Goal: Information Seeking & Learning: Find specific fact

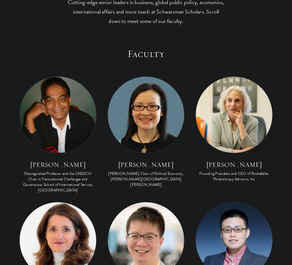
scroll to position [185, 0]
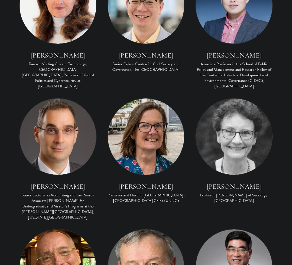
scroll to position [406, 0]
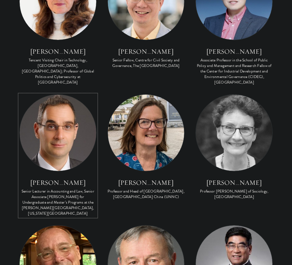
click at [20, 97] on link "Jake Cohen Senior Lecturer in Accounting and Law, Senior Associate Dean for Und…" at bounding box center [57, 155] width 77 height 123
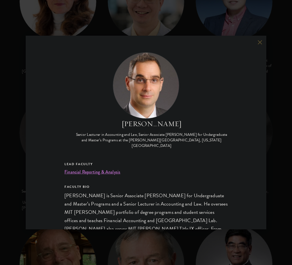
drag, startPoint x: 33, startPoint y: 32, endPoint x: 31, endPoint y: 38, distance: 5.6
click at [33, 32] on div "Jake Cohen Senior Lecturer in Accounting and Law, Senior Associate Dean for Und…" at bounding box center [146, 132] width 292 height 265
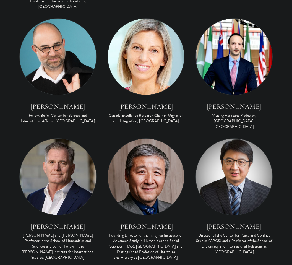
click at [145, 139] on img at bounding box center [146, 177] width 77 height 77
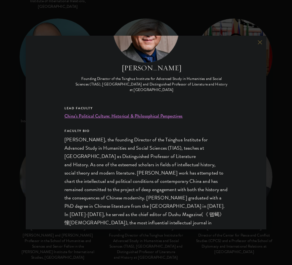
scroll to position [74, 0]
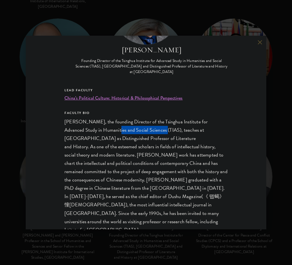
drag, startPoint x: 99, startPoint y: 131, endPoint x: 143, endPoint y: 133, distance: 44.6
click at [143, 133] on p "Wang Hui, the founding Director of the Tsinghua Institute for Advanced Study in…" at bounding box center [145, 242] width 163 height 249
click at [183, 138] on p "Wang Hui, the founding Director of the Tsinghua Institute for Advanced Study in…" at bounding box center [145, 242] width 163 height 249
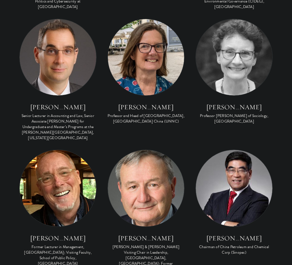
scroll to position [1137, 0]
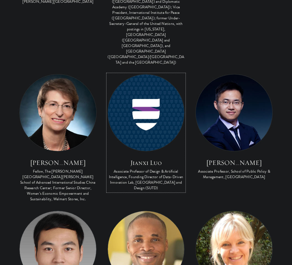
click at [131, 158] on h3 "Jianxi Luo" at bounding box center [146, 162] width 77 height 9
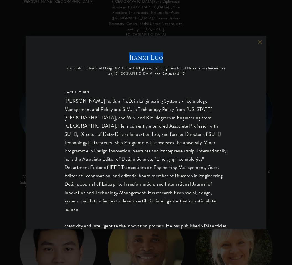
drag, startPoint x: 126, startPoint y: 60, endPoint x: 167, endPoint y: 60, distance: 40.7
click at [167, 60] on h2 "Jianxi Luo" at bounding box center [145, 57] width 163 height 11
copy h2 "Jianxi Luo"
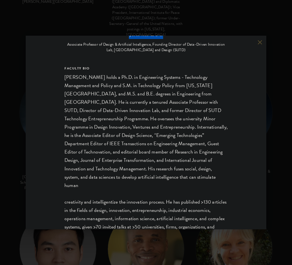
scroll to position [22, 0]
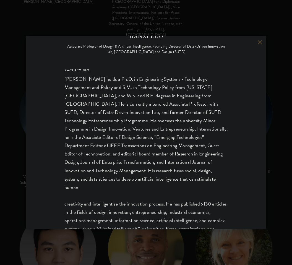
click at [100, 56] on div "Jianxi Luo Associate Professor of Design & Artificial Intelligence, Founding Di…" at bounding box center [145, 143] width 163 height 227
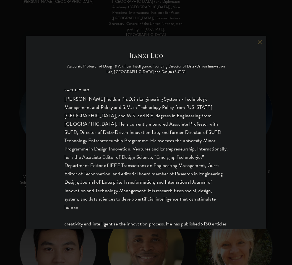
scroll to position [0, 0]
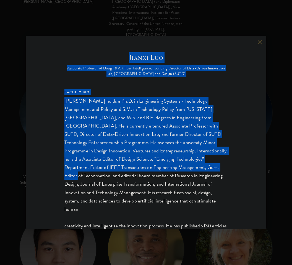
drag, startPoint x: 127, startPoint y: 58, endPoint x: 192, endPoint y: 173, distance: 132.8
click at [191, 170] on div "Jianxi Luo Associate Professor of Design & Artificial Intelligence, Founding Di…" at bounding box center [145, 165] width 163 height 227
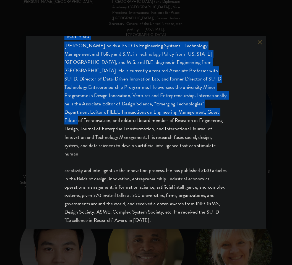
scroll to position [59, 0]
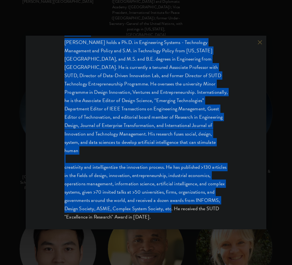
click at [206, 203] on div "FACULTY BIO Jianxi Luo holds a Ph.D. in Engineering Systems - Technology Manage…" at bounding box center [145, 125] width 163 height 191
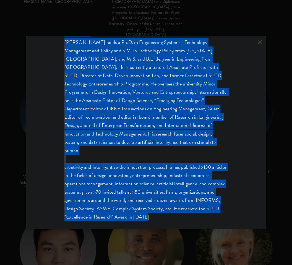
click at [199, 206] on div "FACULTY BIO Jianxi Luo holds a Ph.D. in Engineering Systems - Technology Manage…" at bounding box center [145, 125] width 163 height 191
copy div "Jianxi Luo Associate Professor of Design & Artificial Intelligence, Founding Di…"
click at [96, 101] on div "FACULTY BIO Jianxi Luo holds a Ph.D. in Engineering Systems - Technology Manage…" at bounding box center [145, 125] width 163 height 191
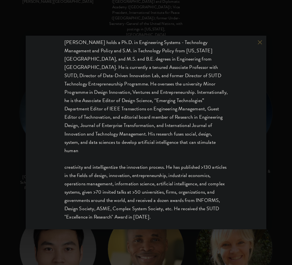
click at [151, 94] on div "FACULTY BIO Jianxi Luo holds a Ph.D. in Engineering Systems - Technology Manage…" at bounding box center [145, 125] width 163 height 191
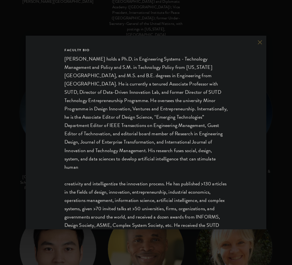
scroll to position [0, 0]
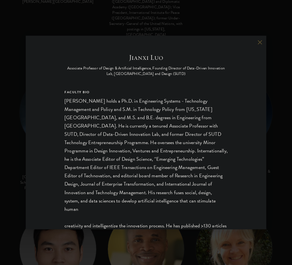
click at [151, 100] on div "FACULTY BIO Jianxi Luo holds a Ph.D. in Engineering Systems - Technology Manage…" at bounding box center [145, 184] width 163 height 191
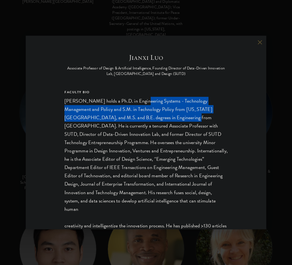
drag, startPoint x: 153, startPoint y: 115, endPoint x: 159, endPoint y: 119, distance: 6.2
click at [158, 118] on div "FACULTY BIO Jianxi Luo holds a Ph.D. in Engineering Systems - Technology Manage…" at bounding box center [145, 184] width 163 height 191
click at [157, 110] on div "FACULTY BIO Jianxi Luo holds a Ph.D. in Engineering Systems - Technology Manage…" at bounding box center [145, 184] width 163 height 191
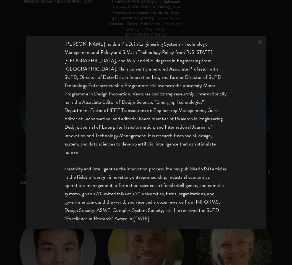
scroll to position [59, 0]
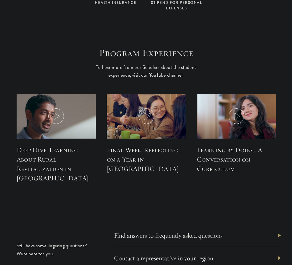
scroll to position [1370, 0]
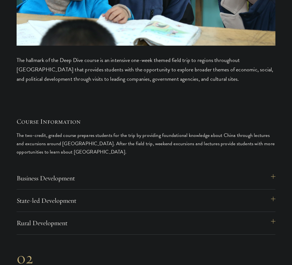
scroll to position [2866, 0]
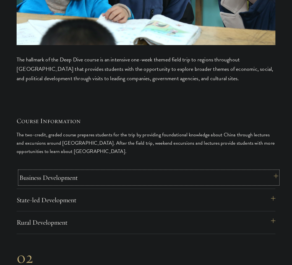
click at [161, 180] on button "Business Development" at bounding box center [148, 177] width 259 height 13
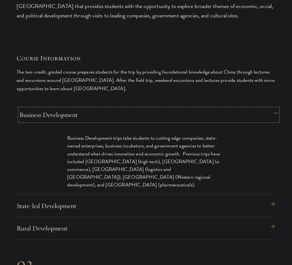
scroll to position [2939, 0]
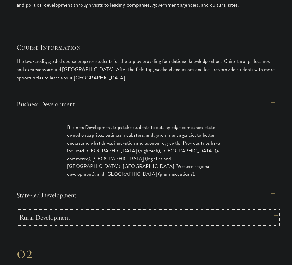
click at [155, 221] on button "Rural Development" at bounding box center [148, 217] width 259 height 13
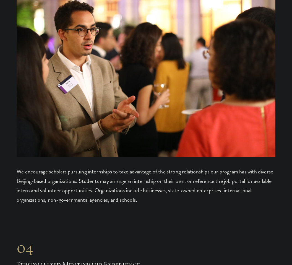
scroll to position [3567, 0]
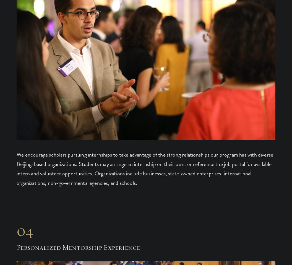
click at [126, 185] on p "We encourage scholars pursuing internships to take advantage of the strong rela…" at bounding box center [146, 169] width 259 height 38
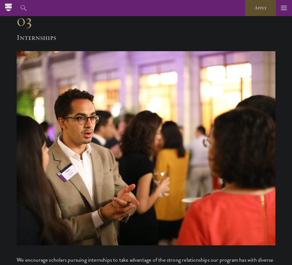
scroll to position [3456, 0]
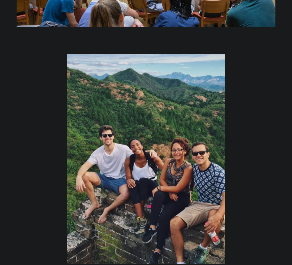
scroll to position [996, 0]
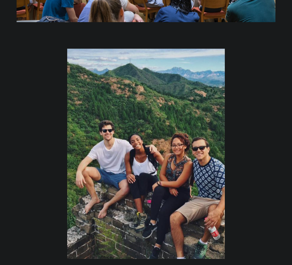
click at [25, 100] on div "Exploring [GEOGRAPHIC_DATA] Some of the courses at [GEOGRAPHIC_DATA] include af…" at bounding box center [146, 200] width 259 height 302
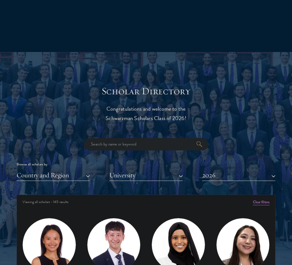
scroll to position [701, 0]
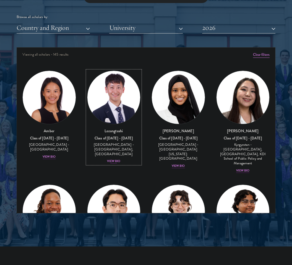
click at [118, 139] on div "Class of [DATE] - [DATE]" at bounding box center [114, 138] width 54 height 5
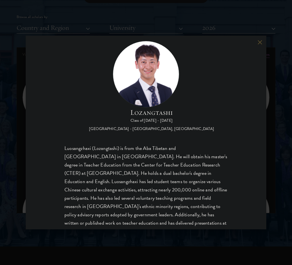
scroll to position [34, 0]
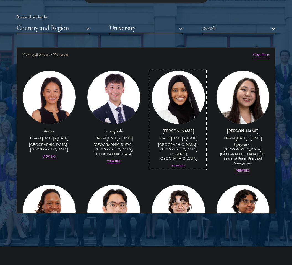
click at [175, 107] on img at bounding box center [178, 97] width 53 height 53
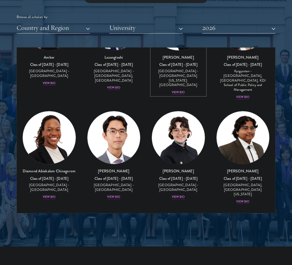
scroll to position [74, 0]
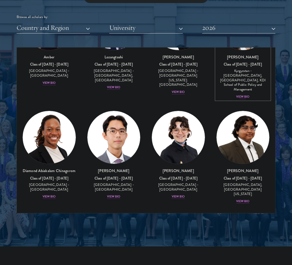
click at [248, 86] on div "Kyrgyzstan - [GEOGRAPHIC_DATA], [GEOGRAPHIC_DATA], KDI School of Public Policy …" at bounding box center [243, 80] width 54 height 23
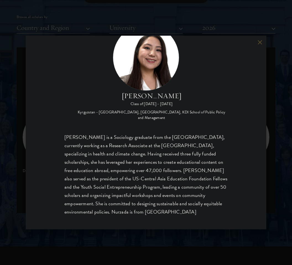
scroll to position [31, 0]
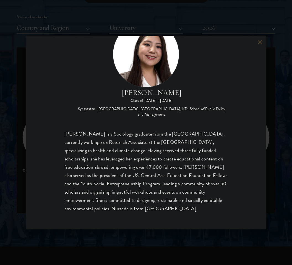
click at [18, 102] on div "Nurzada Abdivalieva Class of [DATE] - [DATE] [GEOGRAPHIC_DATA] - [GEOGRAPHIC_DA…" at bounding box center [146, 132] width 292 height 265
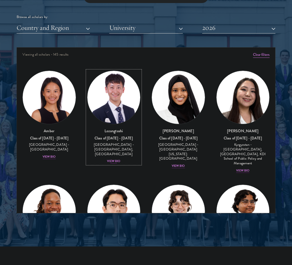
click at [121, 155] on div "[GEOGRAPHIC_DATA] - [GEOGRAPHIC_DATA], [GEOGRAPHIC_DATA]" at bounding box center [114, 149] width 54 height 14
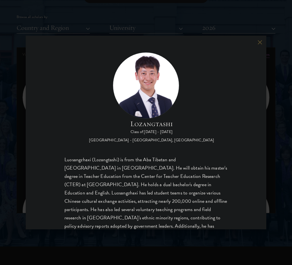
click at [281, 138] on div "Lozangtashi Class of [DATE] - [DATE] [GEOGRAPHIC_DATA] - [GEOGRAPHIC_DATA], [GE…" at bounding box center [146, 132] width 292 height 265
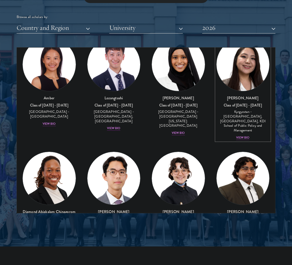
scroll to position [37, 0]
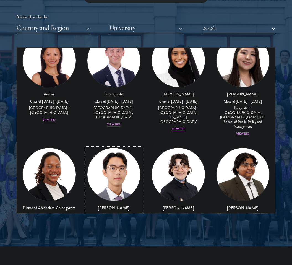
click at [123, 162] on img at bounding box center [113, 174] width 53 height 53
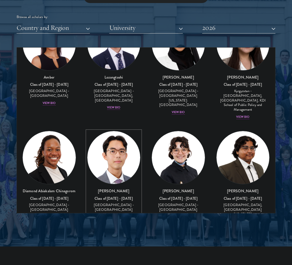
scroll to position [128, 0]
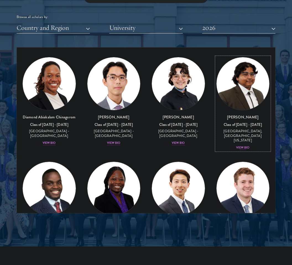
click at [239, 103] on img at bounding box center [243, 83] width 53 height 53
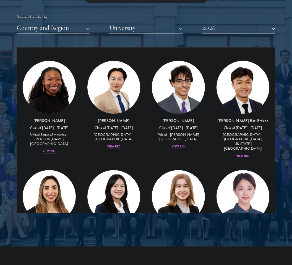
scroll to position [427, 0]
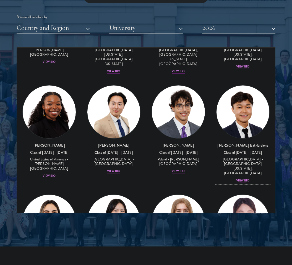
click at [233, 100] on img at bounding box center [243, 111] width 53 height 53
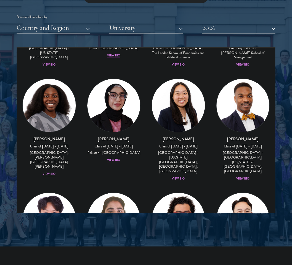
scroll to position [1436, 0]
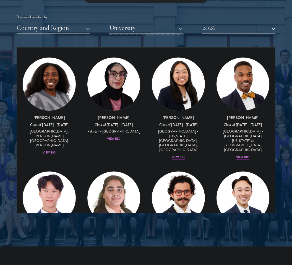
click at [157, 29] on button "University" at bounding box center [145, 27] width 73 height 11
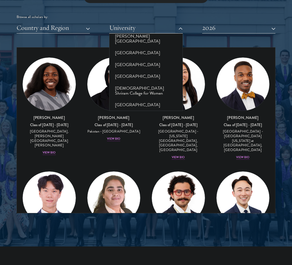
scroll to position [1788, 0]
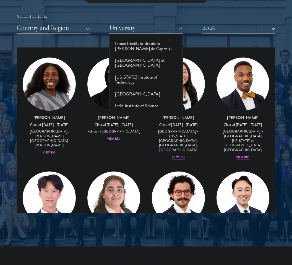
click at [152, 236] on button "[PERSON_NAME][GEOGRAPHIC_DATA][PERSON_NAME]" at bounding box center [146, 247] width 70 height 22
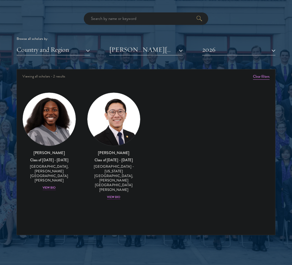
scroll to position [664, 0]
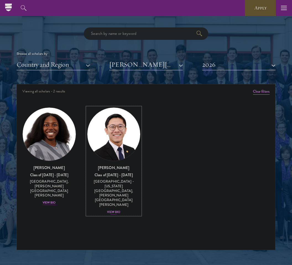
click at [127, 137] on img at bounding box center [113, 134] width 53 height 53
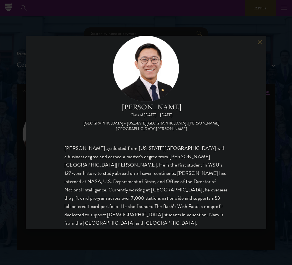
scroll to position [17, 0]
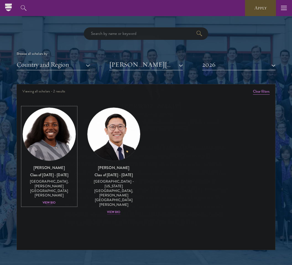
click at [54, 151] on img at bounding box center [49, 134] width 53 height 53
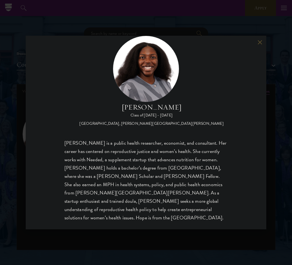
scroll to position [17, 0]
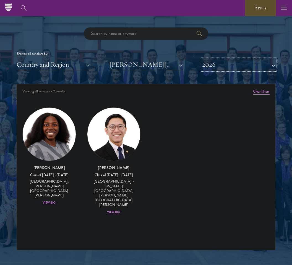
click at [233, 64] on button "2026" at bounding box center [238, 64] width 73 height 11
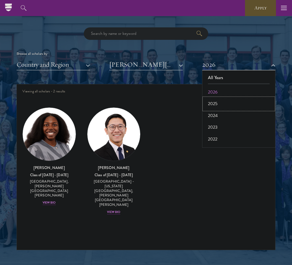
click at [225, 100] on button "2025" at bounding box center [239, 104] width 70 height 12
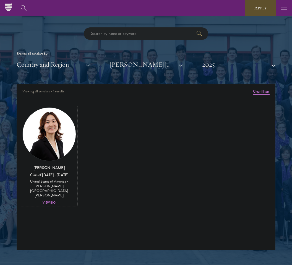
click at [72, 133] on img at bounding box center [49, 134] width 53 height 53
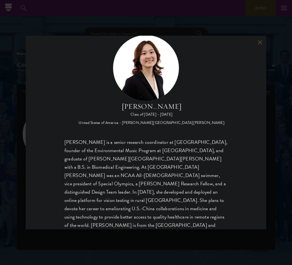
scroll to position [811, 0]
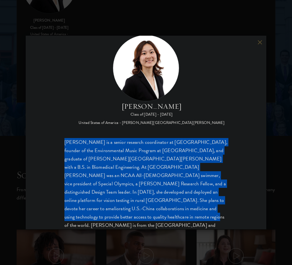
drag, startPoint x: 222, startPoint y: 212, endPoint x: 62, endPoint y: 144, distance: 174.3
click at [62, 144] on div "[PERSON_NAME] Class of [DATE] - [DATE] [GEOGRAPHIC_DATA] - [PERSON_NAME][GEOGRA…" at bounding box center [146, 133] width 241 height 194
copy div "[PERSON_NAME] is a senior research coordinator at [GEOGRAPHIC_DATA], founder of…"
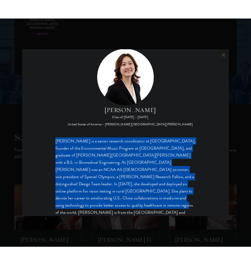
scroll to position [816, 0]
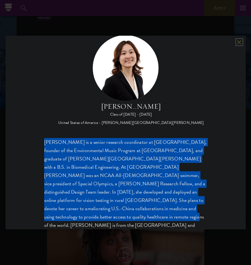
click at [240, 43] on button at bounding box center [239, 42] width 5 height 5
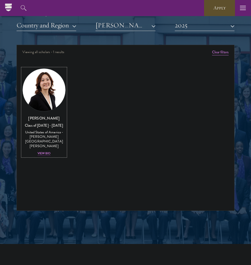
scroll to position [638, 0]
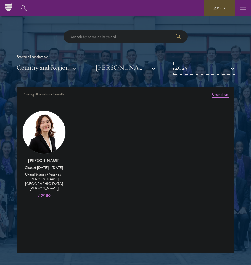
click at [185, 65] on button "2025" at bounding box center [205, 67] width 60 height 11
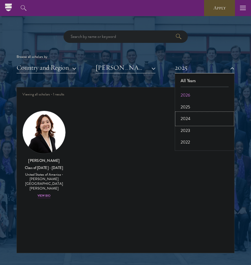
click at [191, 117] on button "2024" at bounding box center [205, 119] width 56 height 12
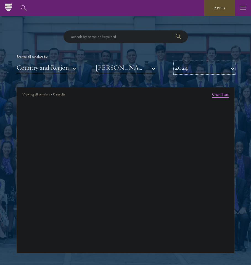
click at [191, 69] on button "2024" at bounding box center [205, 67] width 60 height 11
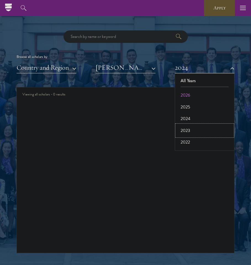
click at [188, 129] on button "2023" at bounding box center [205, 131] width 56 height 12
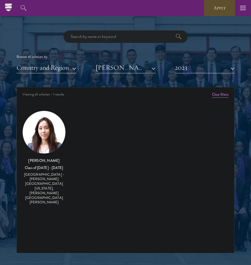
click at [56, 137] on img at bounding box center [44, 132] width 43 height 43
click at [50, 158] on h3 "[PERSON_NAME]" at bounding box center [43, 161] width 43 height 6
click at [50, 162] on h3 "[PERSON_NAME]" at bounding box center [43, 161] width 43 height 6
click at [49, 128] on img at bounding box center [44, 132] width 43 height 43
click at [49, 179] on div "[GEOGRAPHIC_DATA] - [PERSON_NAME][GEOGRAPHIC_DATA][US_STATE], [PERSON_NAME][GEO…" at bounding box center [43, 188] width 43 height 32
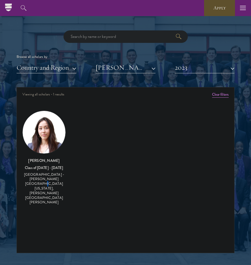
click at [46, 182] on div at bounding box center [46, 182] width 0 height 0
click at [35, 173] on div "[GEOGRAPHIC_DATA] - [PERSON_NAME][GEOGRAPHIC_DATA][US_STATE], [PERSON_NAME][GEO…" at bounding box center [43, 188] width 43 height 32
click at [39, 116] on img at bounding box center [44, 132] width 43 height 43
click at [198, 68] on button "2023" at bounding box center [205, 67] width 60 height 11
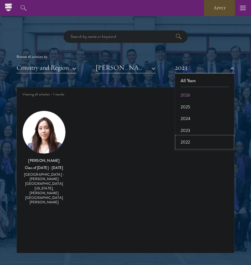
click at [196, 139] on button "2022" at bounding box center [205, 142] width 56 height 12
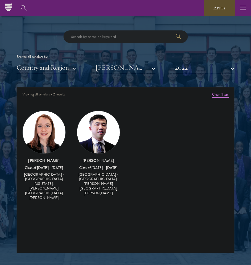
click at [47, 134] on img at bounding box center [44, 132] width 43 height 43
click at [85, 146] on img at bounding box center [98, 132] width 43 height 43
drag, startPoint x: 207, startPoint y: 70, endPoint x: 205, endPoint y: 74, distance: 4.5
click at [207, 70] on button "2022" at bounding box center [205, 67] width 60 height 11
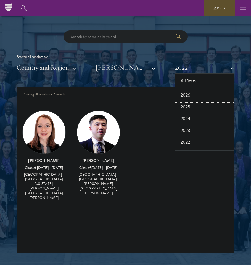
click at [195, 95] on button "2026" at bounding box center [205, 95] width 56 height 12
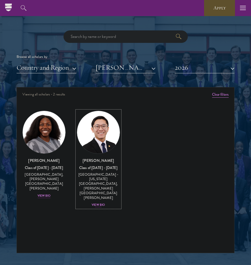
click at [97, 187] on div "[PERSON_NAME] Class of [DATE] - [DATE] [GEOGRAPHIC_DATA] - [US_STATE][GEOGRAPHI…" at bounding box center [98, 183] width 43 height 50
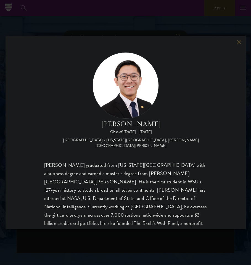
click at [159, 243] on div "[PERSON_NAME] Class of [DATE] - [DATE] [GEOGRAPHIC_DATA] - [US_STATE][GEOGRAPHI…" at bounding box center [125, 132] width 251 height 265
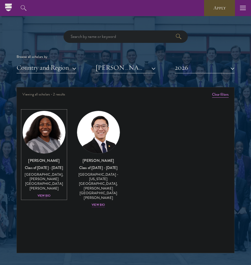
click at [40, 176] on div "[GEOGRAPHIC_DATA], [PERSON_NAME][GEOGRAPHIC_DATA][PERSON_NAME]" at bounding box center [43, 181] width 43 height 19
drag, startPoint x: 46, startPoint y: 165, endPoint x: 48, endPoint y: 155, distance: 10.5
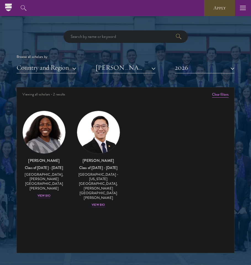
drag, startPoint x: 190, startPoint y: 101, endPoint x: 185, endPoint y: 121, distance: 21.1
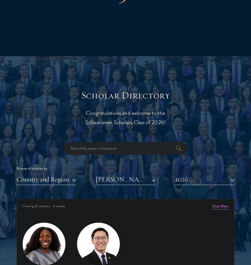
scroll to position [638, 0]
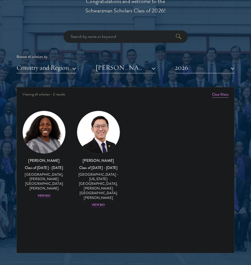
drag, startPoint x: 57, startPoint y: 147, endPoint x: 45, endPoint y: 168, distance: 24.1
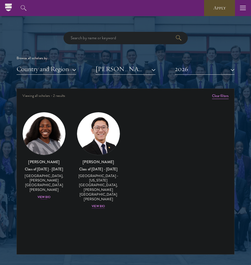
scroll to position [638, 0]
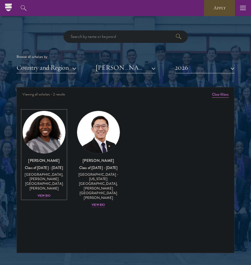
click at [49, 145] on img at bounding box center [44, 132] width 43 height 43
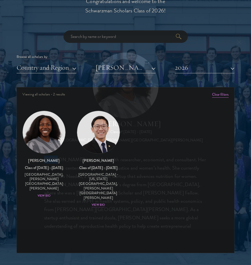
click at [49, 145] on div "Hope Jackson Class of 2025 - 2026 United States of America - Duke University, J…" at bounding box center [125, 145] width 163 height 186
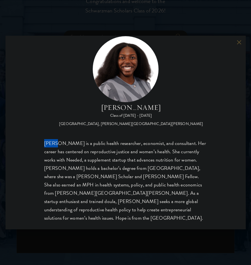
scroll to position [17, 0]
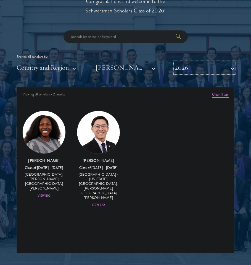
click at [197, 69] on button "2026" at bounding box center [205, 67] width 60 height 11
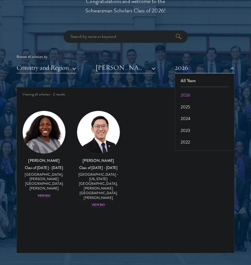
click at [136, 43] on div "Browse all scholars by: Country and Region All Countries and Regions Afghanista…" at bounding box center [126, 51] width 218 height 43
click at [135, 68] on button "[PERSON_NAME][GEOGRAPHIC_DATA][PERSON_NAME]" at bounding box center [126, 67] width 60 height 11
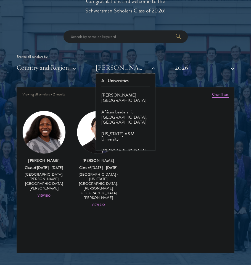
click at [130, 83] on button "All Universities" at bounding box center [125, 81] width 56 height 12
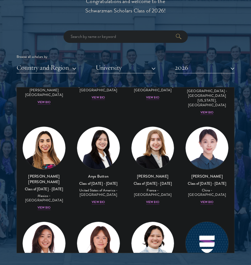
scroll to position [517, 0]
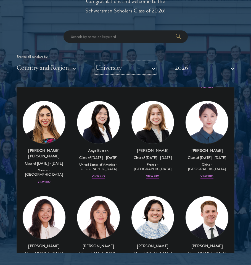
click at [114, 71] on button "University" at bounding box center [126, 67] width 60 height 11
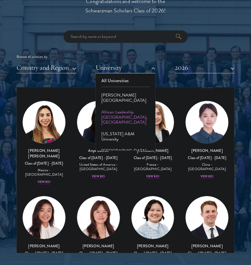
scroll to position [680, 0]
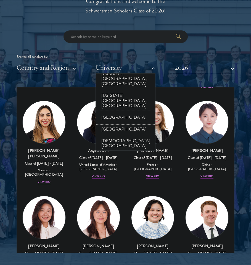
click at [109, 113] on button "[GEOGRAPHIC_DATA]" at bounding box center [125, 117] width 56 height 12
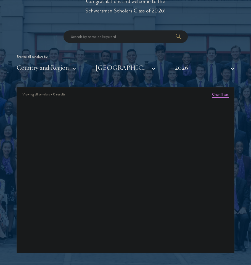
click at [128, 75] on div "Scholar Directory Congratulations and welcome to the Schwarzman Scholars Class …" at bounding box center [126, 116] width 218 height 276
click at [130, 71] on button "[GEOGRAPHIC_DATA]" at bounding box center [126, 67] width 60 height 11
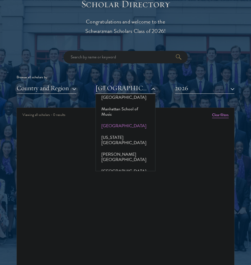
scroll to position [2393, 0]
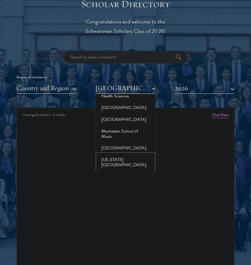
click at [126, 154] on button "[US_STATE][GEOGRAPHIC_DATA]" at bounding box center [125, 162] width 56 height 17
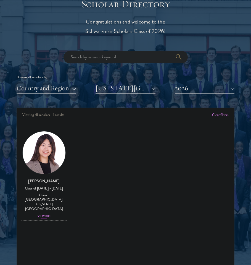
click at [64, 153] on img at bounding box center [44, 152] width 43 height 43
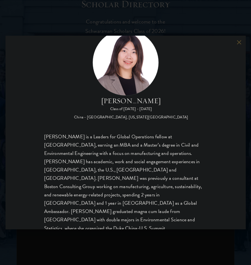
scroll to position [26, 0]
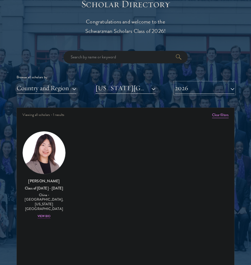
click at [201, 89] on button "2026" at bounding box center [205, 87] width 60 height 11
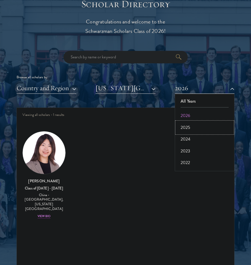
click at [196, 124] on button "2025" at bounding box center [205, 128] width 56 height 12
click at [189, 129] on div "Amber Class of 2025 - 2026 China - Peking University View Bio Cirenquji Class o…" at bounding box center [126, 176] width 218 height 107
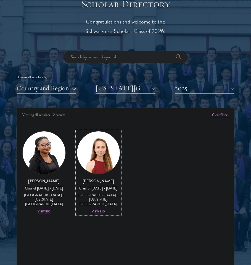
click at [96, 164] on img at bounding box center [98, 152] width 43 height 43
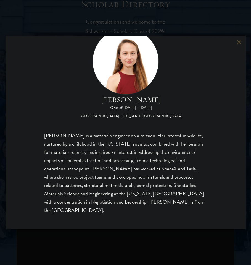
scroll to position [26, 0]
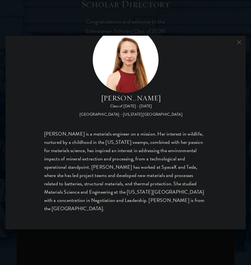
click at [105, 233] on div "Alexandra Sourakov Class of 2024 - 2025 United States of America - Massachusett…" at bounding box center [125, 132] width 251 height 265
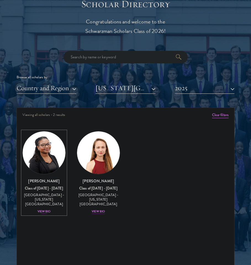
click at [45, 152] on img at bounding box center [44, 152] width 43 height 43
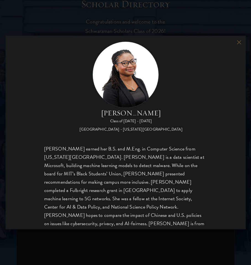
scroll to position [17, 0]
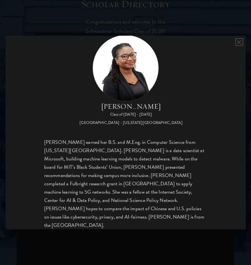
click at [240, 41] on button at bounding box center [239, 42] width 5 height 5
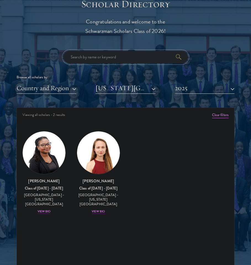
click at [124, 57] on input "search" at bounding box center [126, 57] width 124 height 12
type input "renee"
click button "submit" at bounding box center [0, 0] width 0 height 0
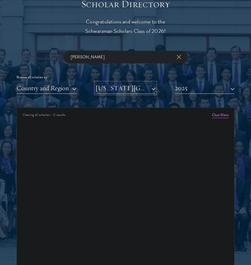
click at [147, 89] on button "[US_STATE][GEOGRAPHIC_DATA]" at bounding box center [126, 87] width 60 height 11
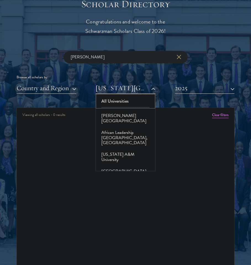
click at [128, 102] on button "All Universities" at bounding box center [125, 101] width 56 height 12
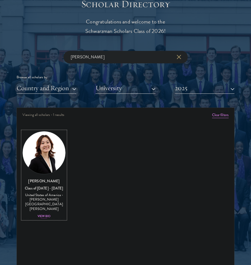
click at [52, 157] on img at bounding box center [44, 152] width 43 height 43
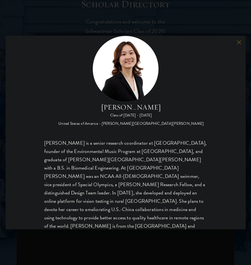
scroll to position [17, 0]
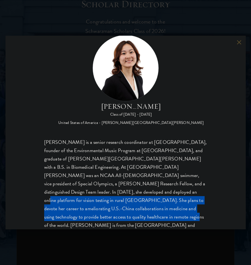
drag, startPoint x: 201, startPoint y: 212, endPoint x: 57, endPoint y: 193, distance: 145.4
click at [57, 193] on div "[PERSON_NAME] is a senior research coordinator at [GEOGRAPHIC_DATA], founder of…" at bounding box center [125, 188] width 163 height 100
click at [127, 196] on div "[PERSON_NAME] is a senior research coordinator at [GEOGRAPHIC_DATA], founder of…" at bounding box center [125, 188] width 163 height 100
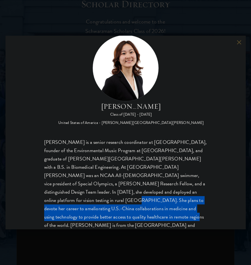
drag, startPoint x: 147, startPoint y: 193, endPoint x: 204, endPoint y: 207, distance: 59.5
click at [204, 207] on div "[PERSON_NAME] Class of [DATE] - [DATE] [GEOGRAPHIC_DATA] - [PERSON_NAME][GEOGRA…" at bounding box center [126, 133] width 241 height 194
copy div "U.S.-China collaborations in medicine and using technology to provide better ac…"
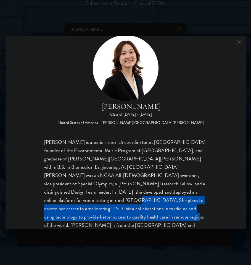
scroll to position [728, 0]
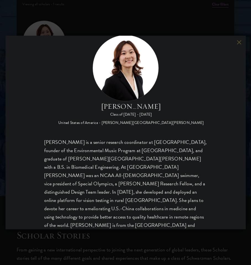
click at [132, 195] on div "[PERSON_NAME] is a senior research coordinator at [GEOGRAPHIC_DATA], founder of…" at bounding box center [125, 188] width 163 height 100
copy div "ameliorating"
click at [104, 122] on div "United States of America - [PERSON_NAME][GEOGRAPHIC_DATA][PERSON_NAME]" at bounding box center [131, 123] width 146 height 6
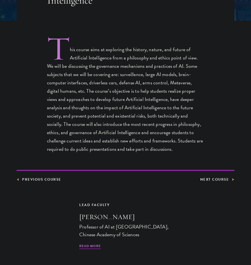
scroll to position [185, 0]
